Goal: Transaction & Acquisition: Purchase product/service

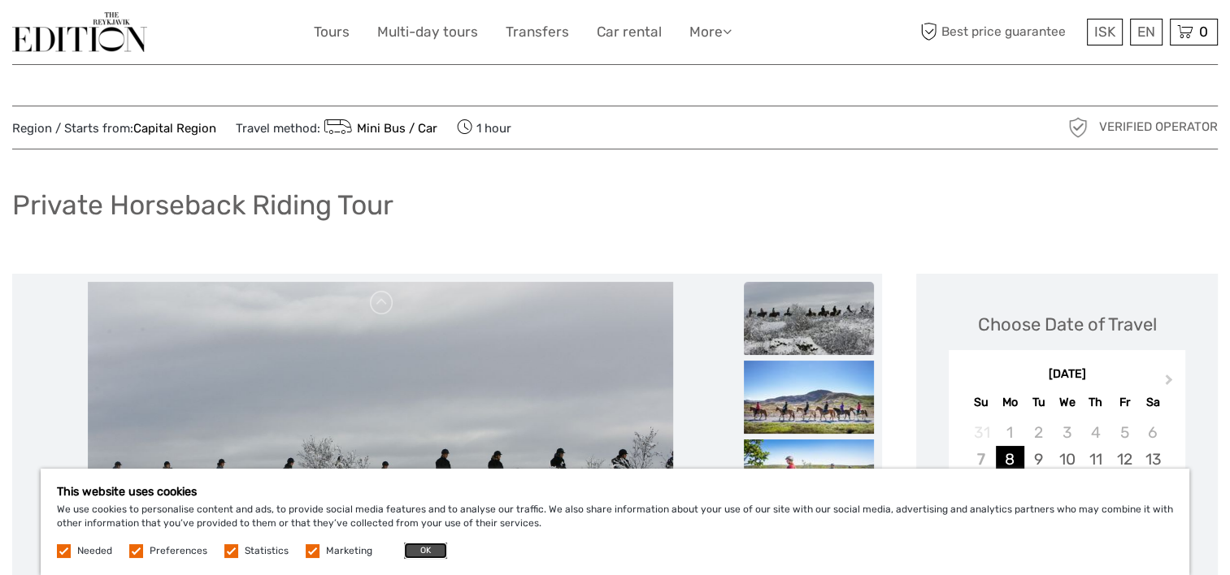
click at [411, 549] on button "OK" at bounding box center [425, 551] width 43 height 16
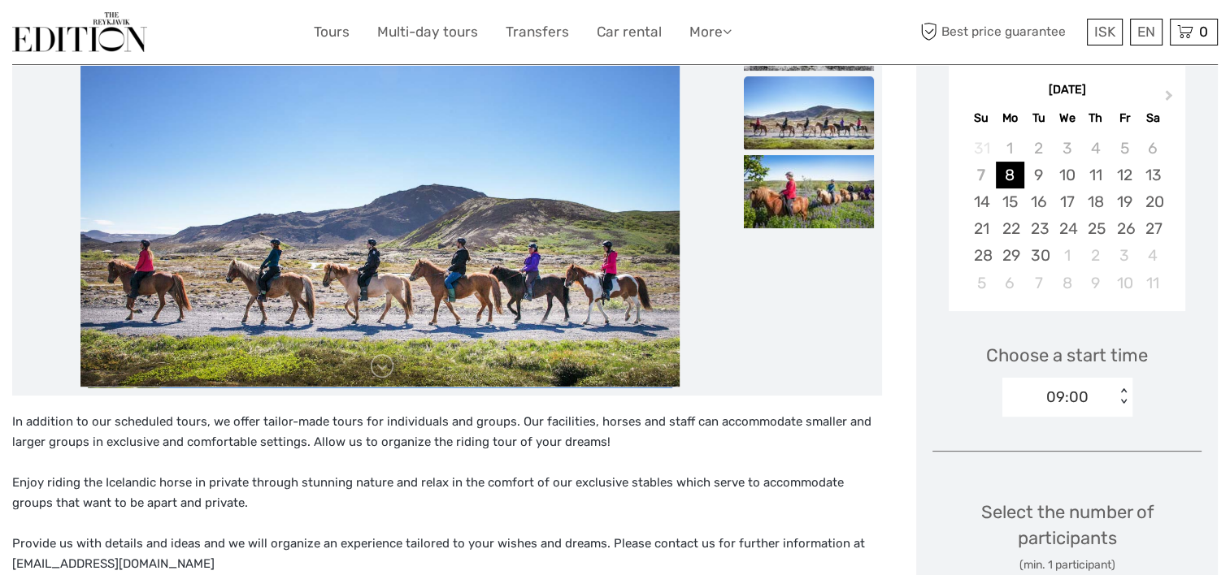
scroll to position [275, 0]
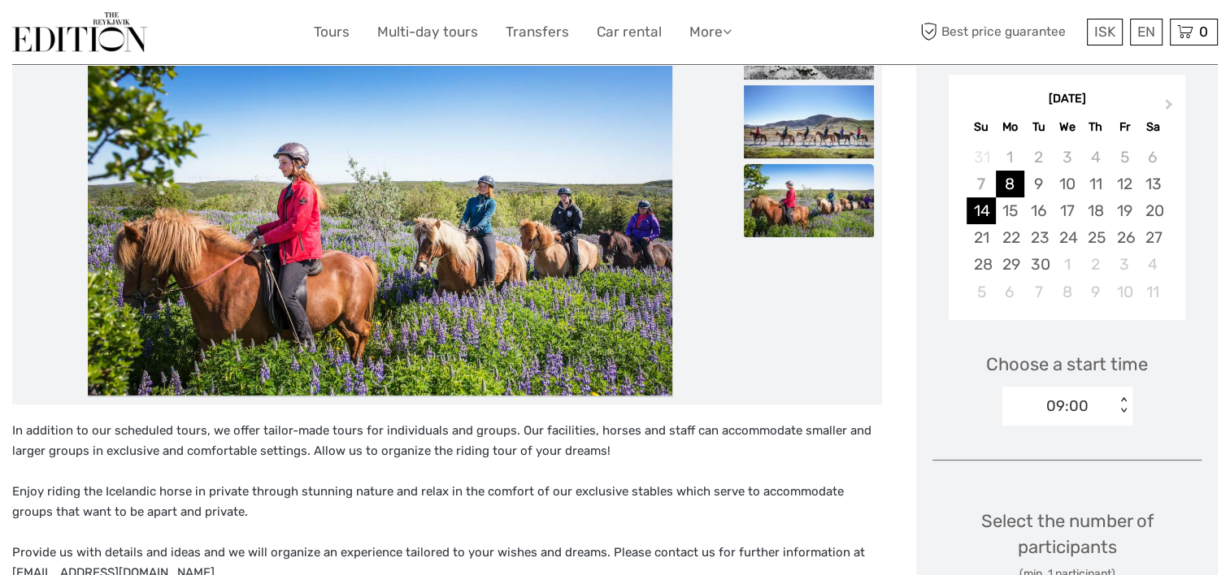
click at [988, 206] on div "14" at bounding box center [980, 210] width 28 height 27
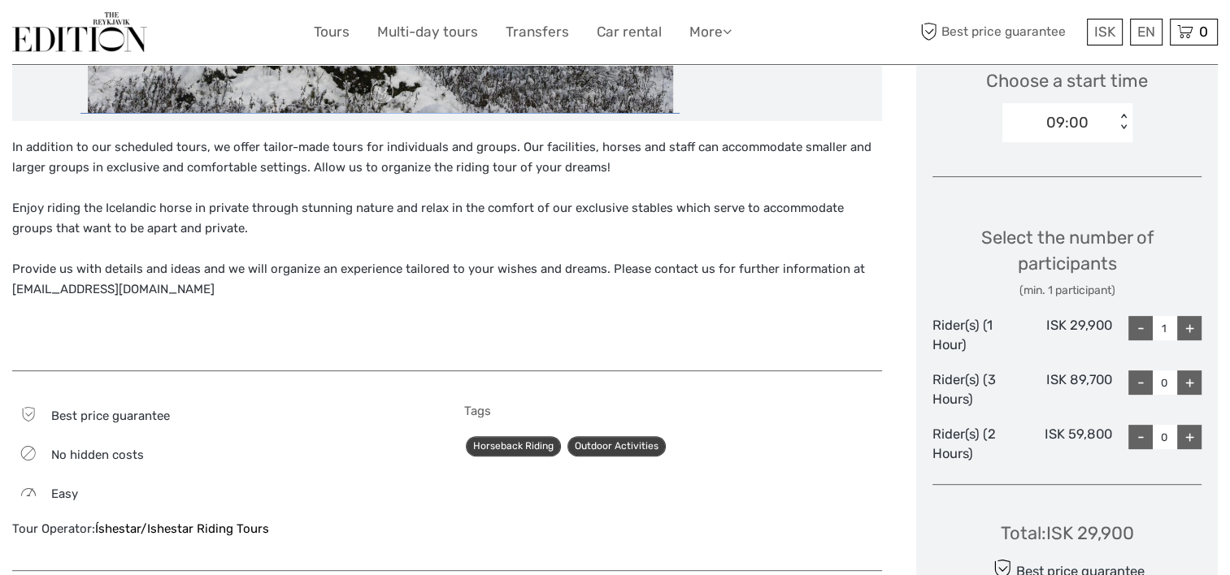
scroll to position [562, 0]
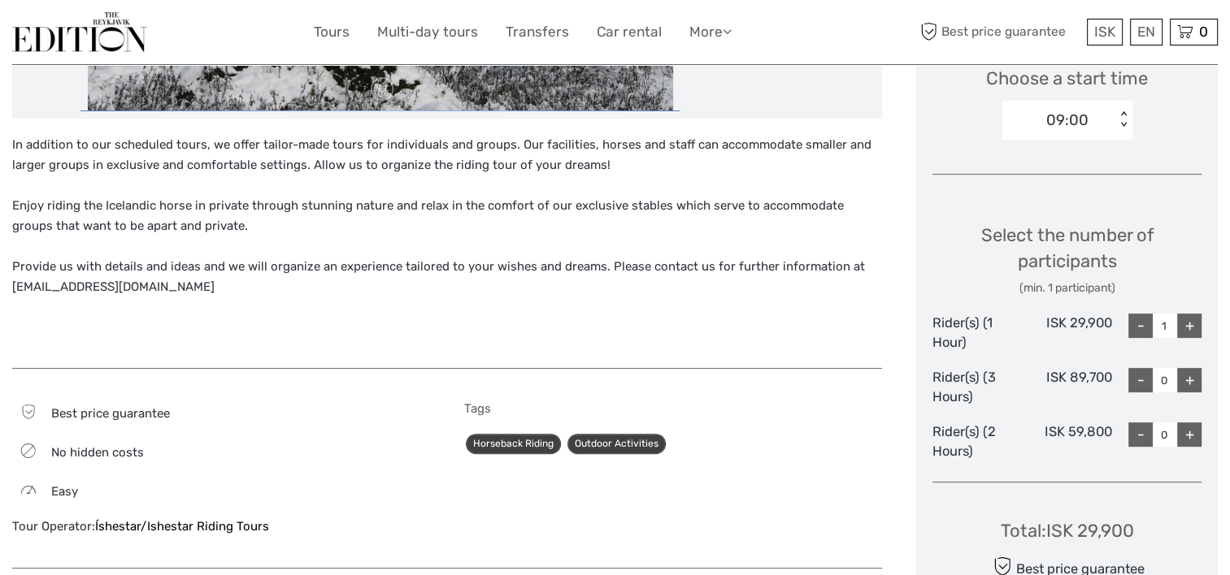
click at [1191, 431] on div "+" at bounding box center [1189, 435] width 24 height 24
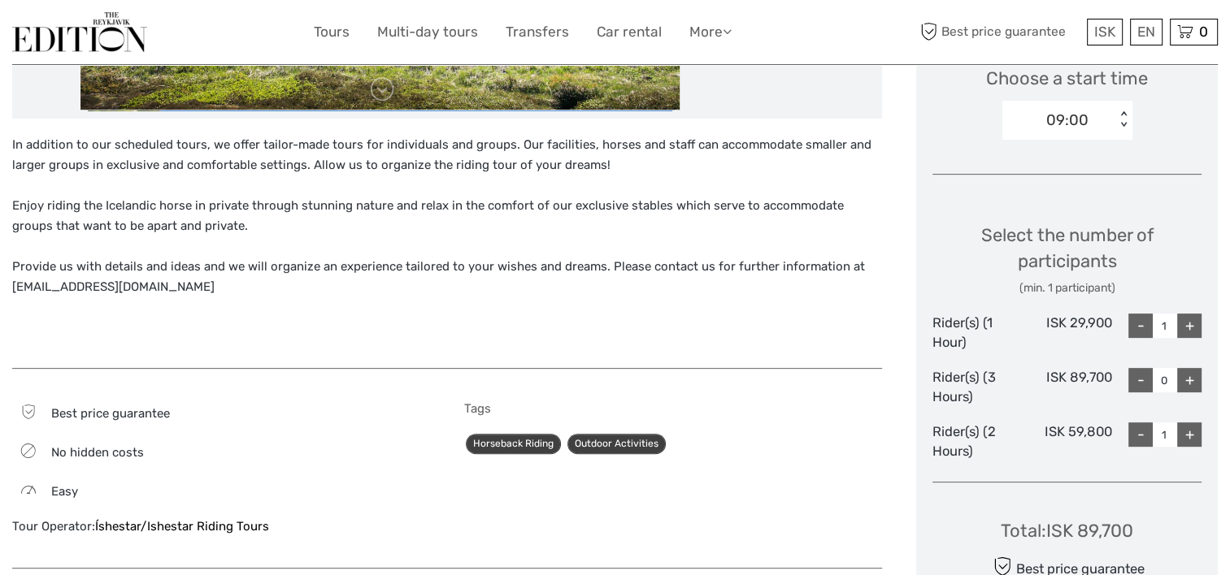
click at [1191, 431] on div "+" at bounding box center [1189, 435] width 24 height 24
type input "2"
click at [1134, 327] on div "-" at bounding box center [1140, 326] width 24 height 24
type input "0"
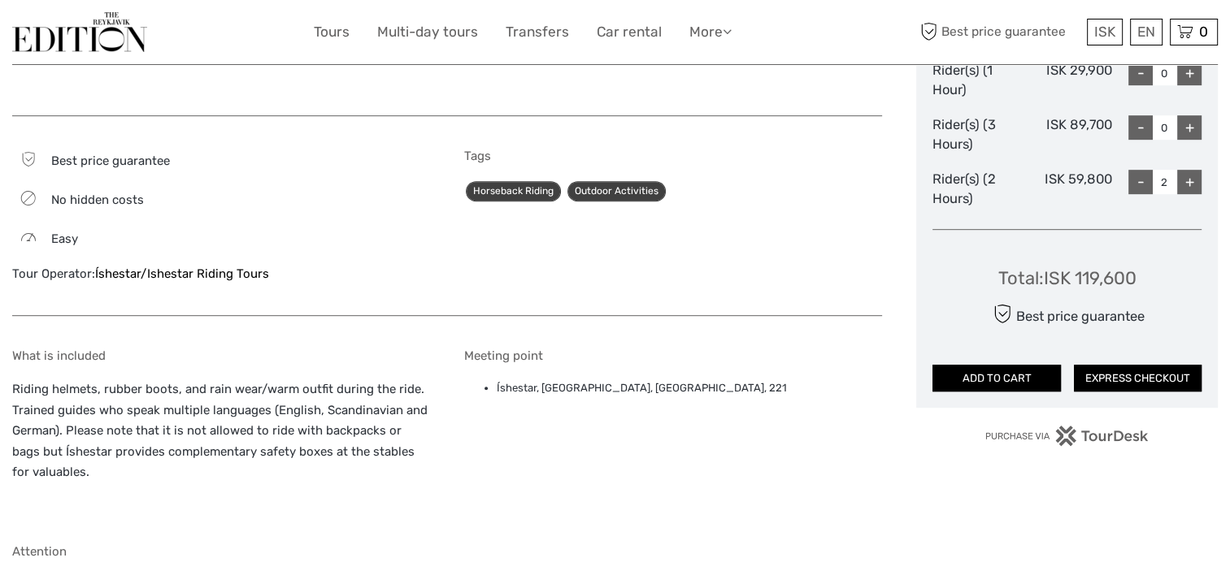
scroll to position [826, 0]
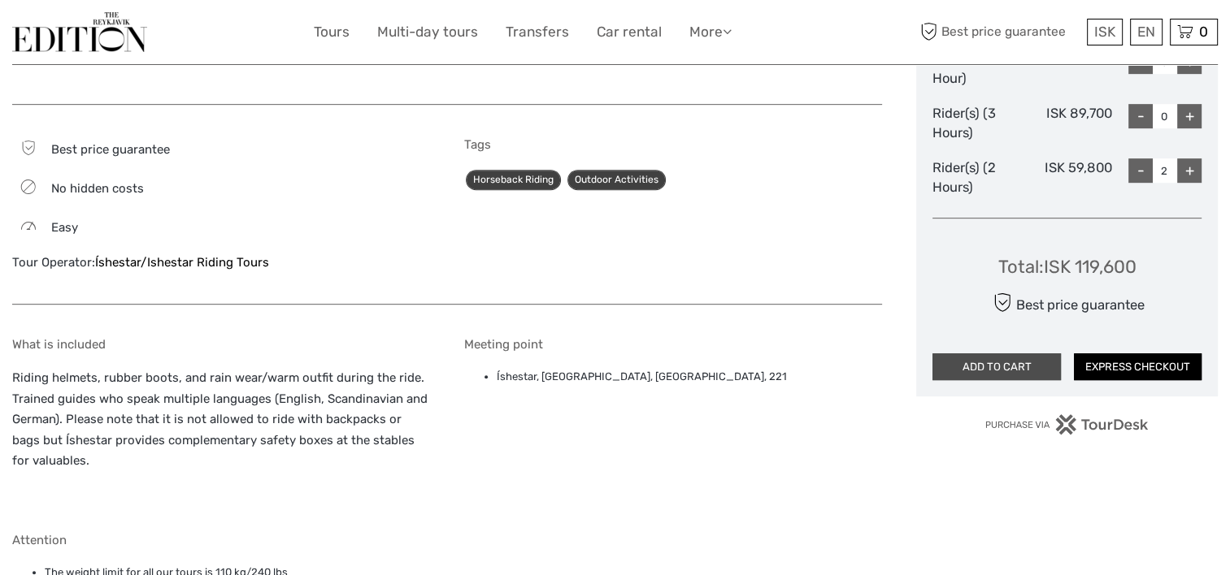
click at [1038, 361] on button "ADD TO CART" at bounding box center [996, 368] width 128 height 28
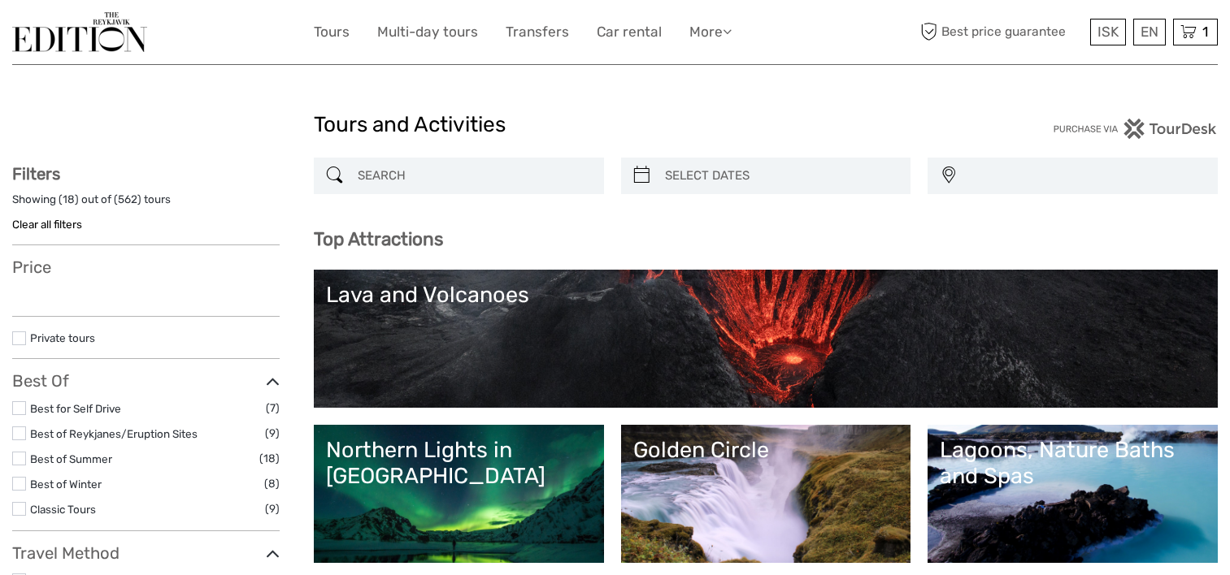
select select
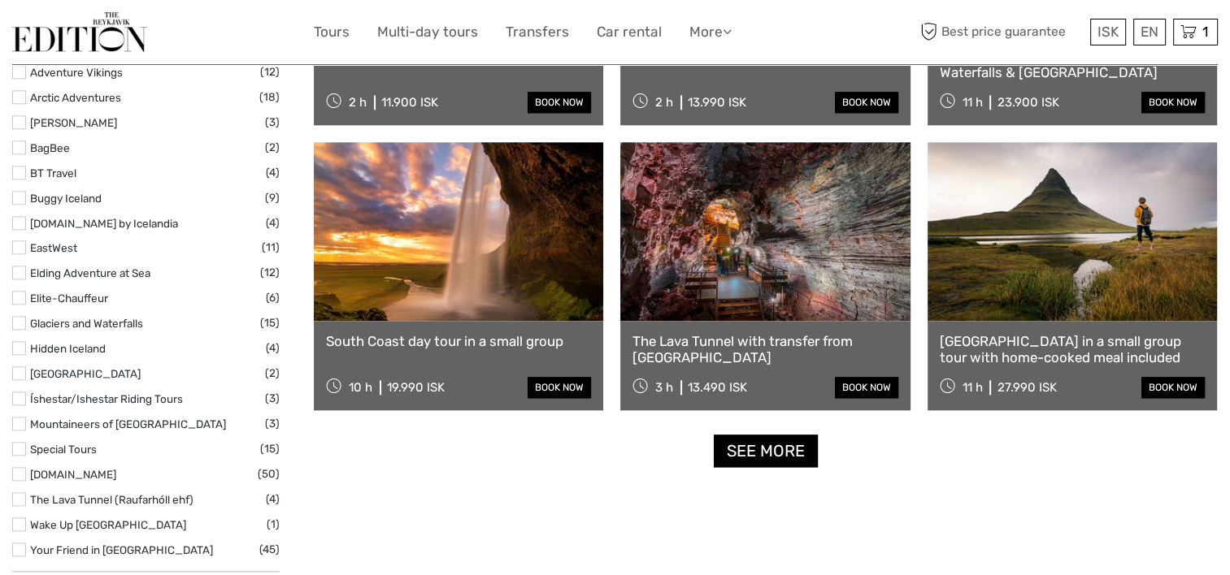
scroll to position [1942, 0]
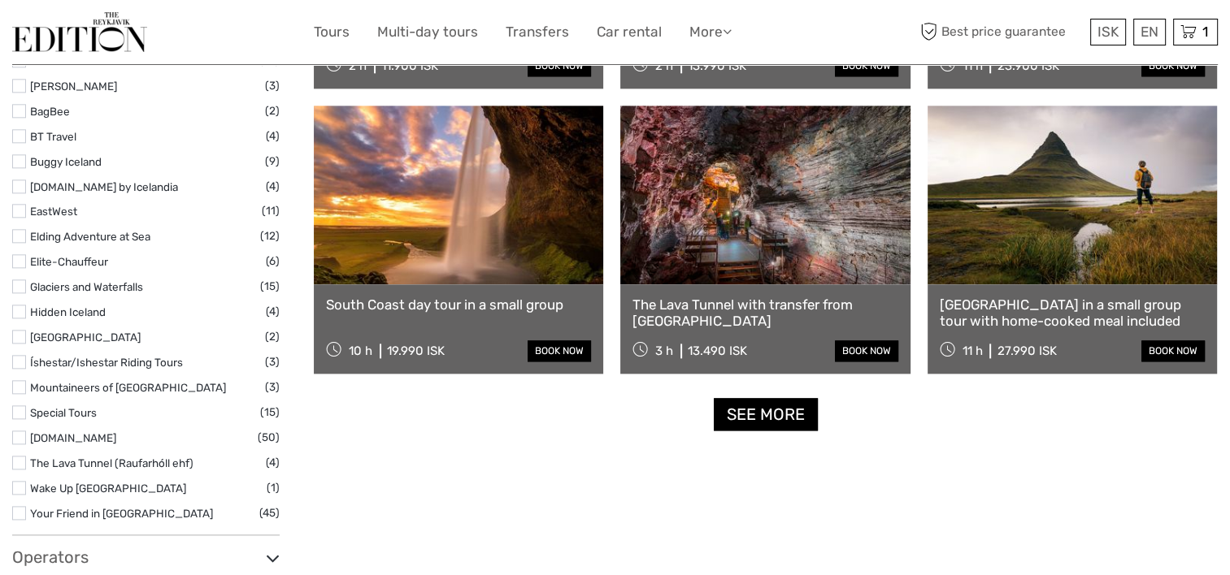
click at [23, 366] on label at bounding box center [19, 362] width 14 height 14
click at [0, 0] on input "checkbox" at bounding box center [0, 0] width 0 height 0
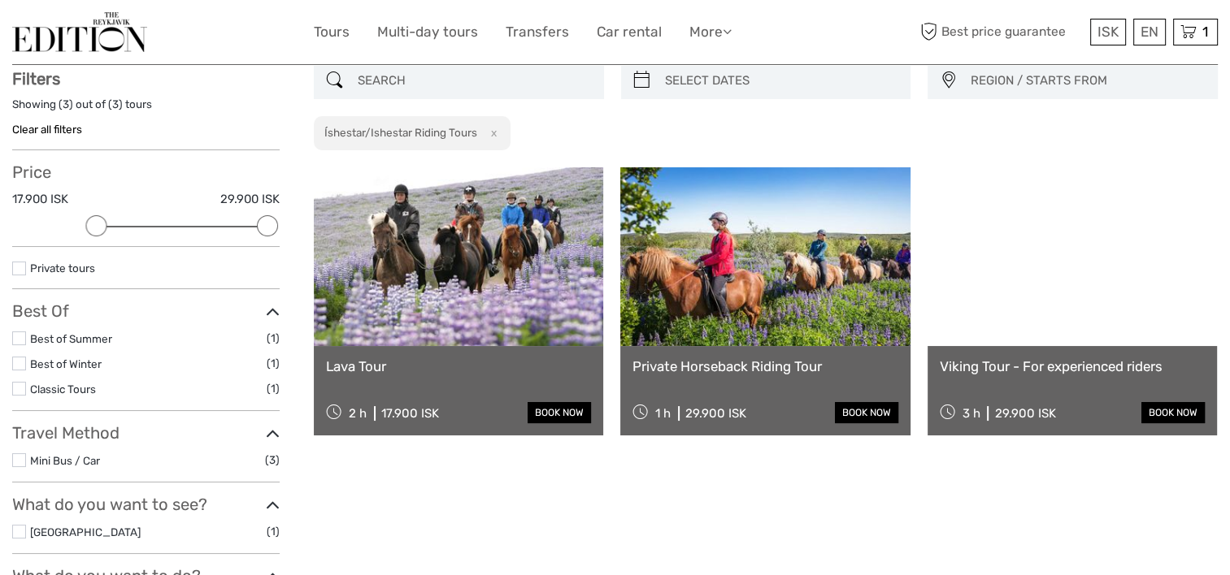
scroll to position [92, 0]
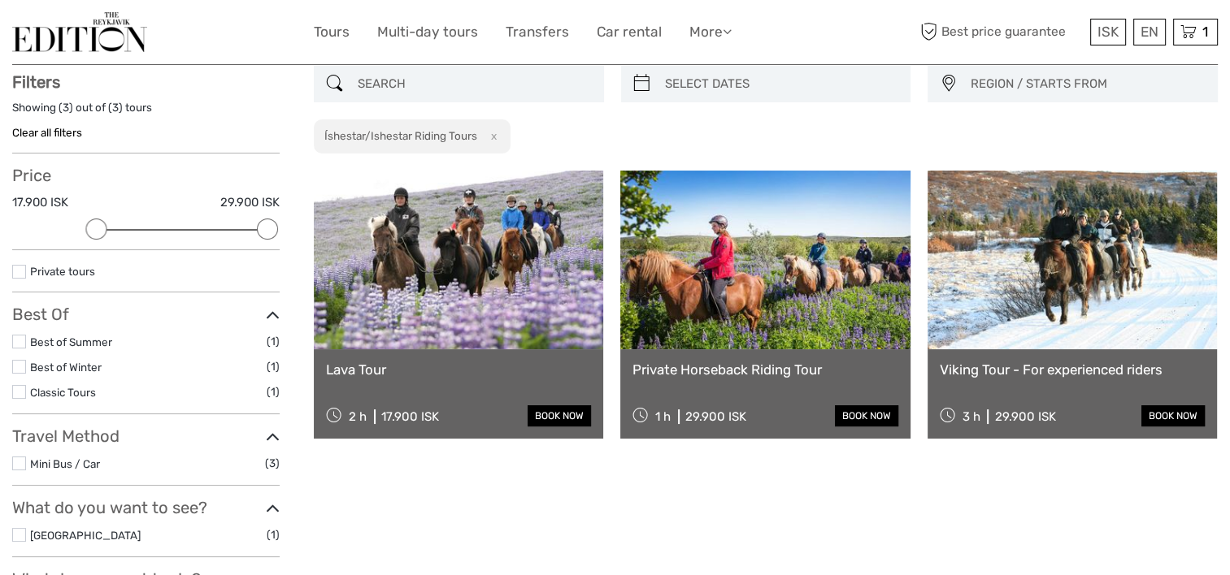
scroll to position [141, 0]
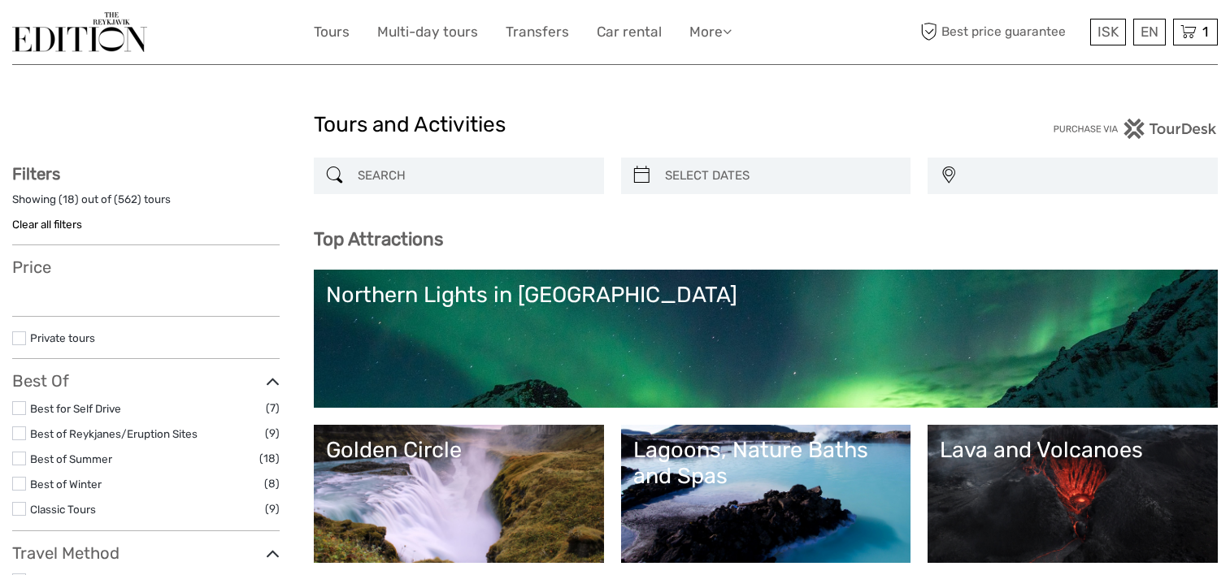
select select
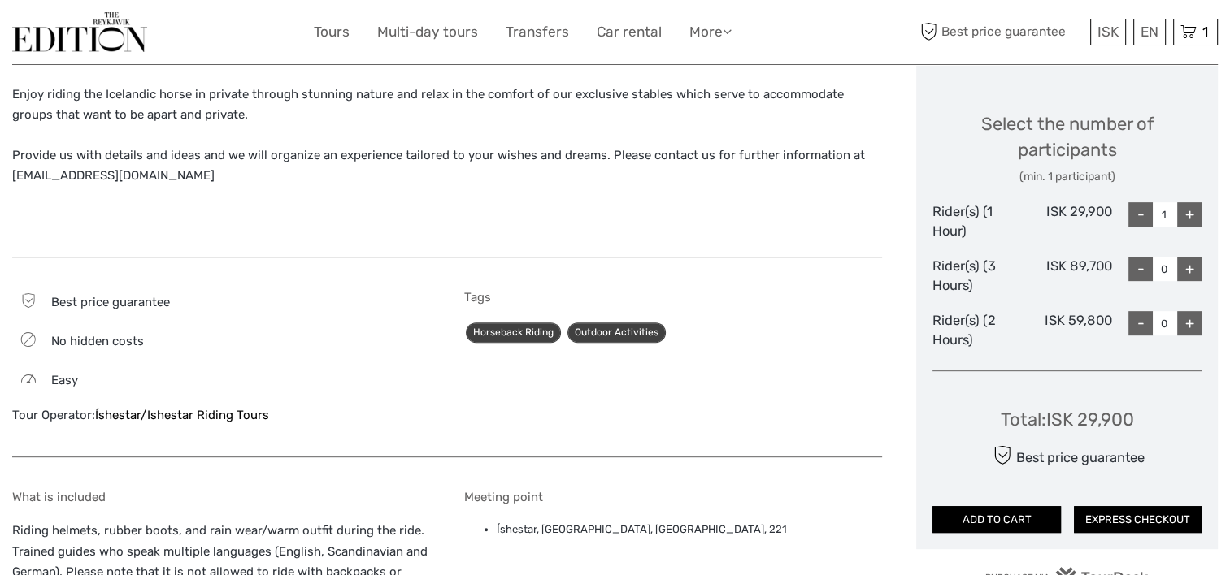
scroll to position [662, 0]
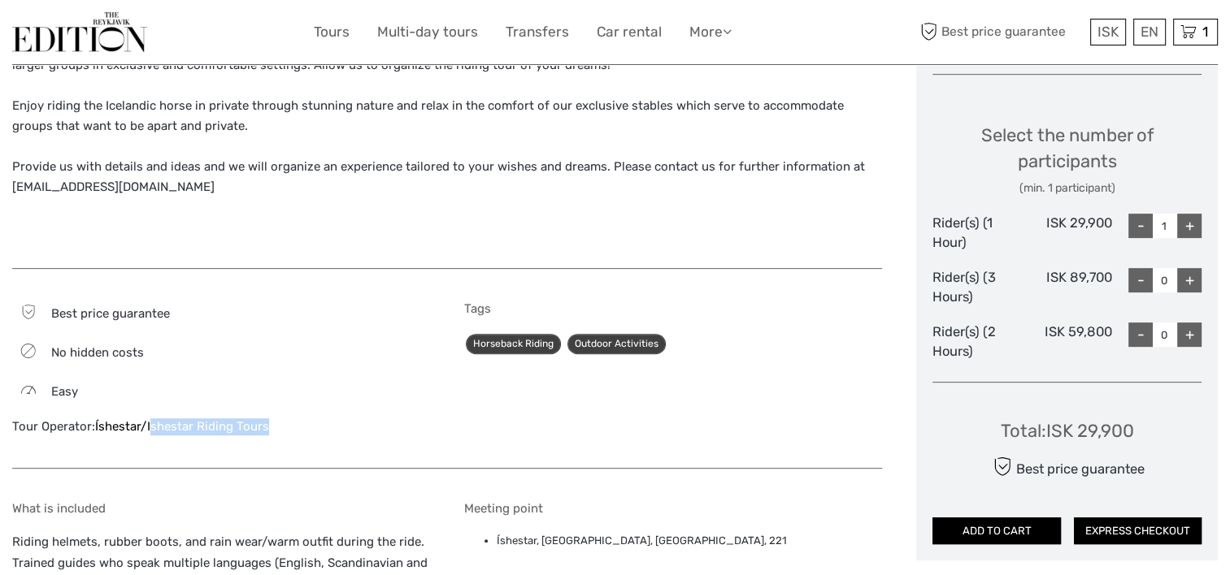
drag, startPoint x: 276, startPoint y: 414, endPoint x: 151, endPoint y: 427, distance: 125.8
click at [151, 427] on div "Best price guarantee No hidden costs Easy Tour Operator: Íshestar/Ishestar Ridi…" at bounding box center [221, 377] width 418 height 150
drag, startPoint x: 151, startPoint y: 427, endPoint x: 263, endPoint y: 374, distance: 124.0
click at [263, 374] on div "Best price guarantee No hidden costs Easy Tour Operator: Íshestar/Ishestar Ridi…" at bounding box center [221, 377] width 418 height 150
drag, startPoint x: 273, startPoint y: 426, endPoint x: 147, endPoint y: 440, distance: 126.8
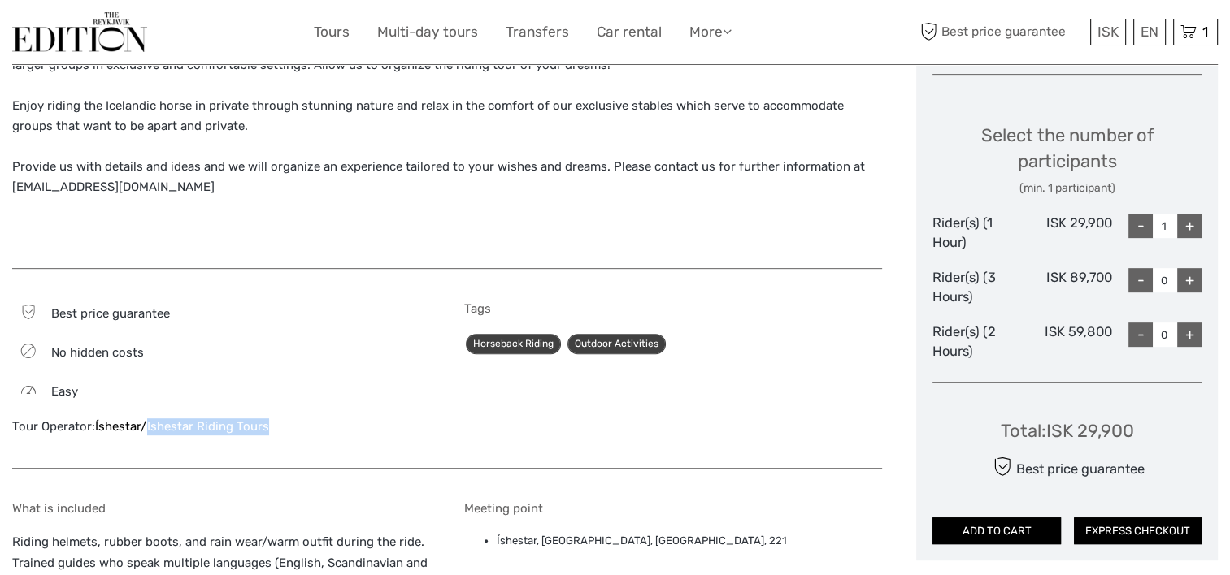
click at [147, 440] on div "Best price guarantee No hidden costs Easy Tour Operator: Íshestar/Ishestar Ridi…" at bounding box center [221, 377] width 418 height 150
copy link "Ishestar Riding Tours"
